Goal: Find specific page/section: Find specific page/section

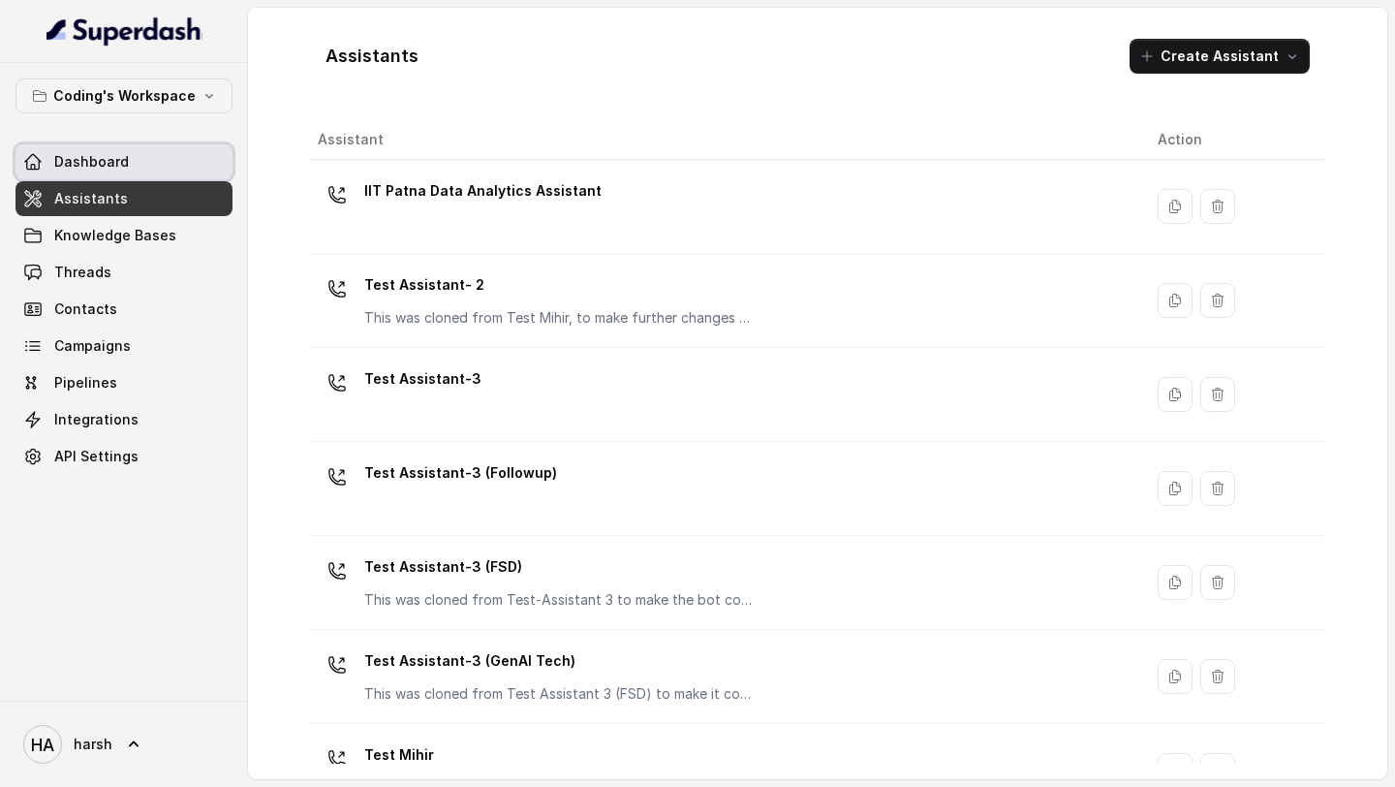
click at [111, 172] on link "Dashboard" at bounding box center [124, 161] width 217 height 35
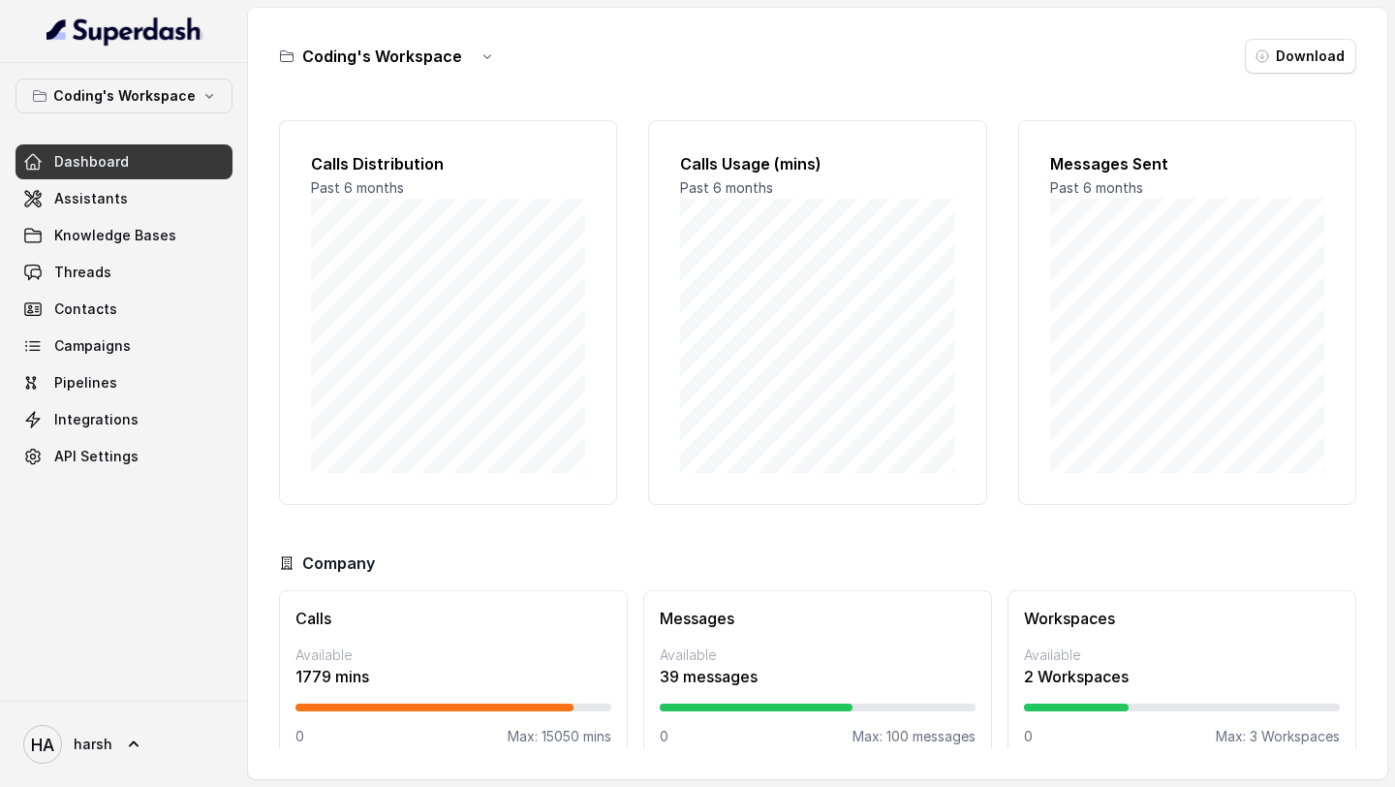
click at [111, 172] on link "Dashboard" at bounding box center [124, 161] width 217 height 35
